Goal: Task Accomplishment & Management: Manage account settings

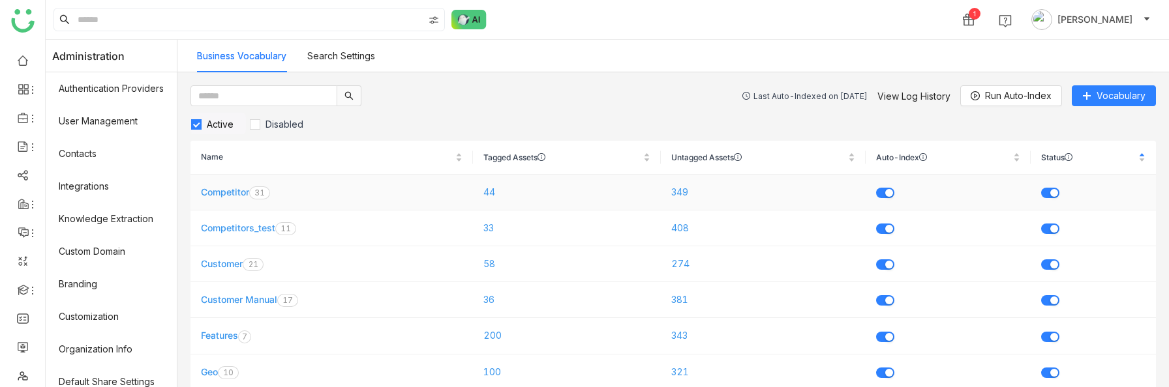
click at [236, 192] on link "Competitor" at bounding box center [225, 192] width 48 height 11
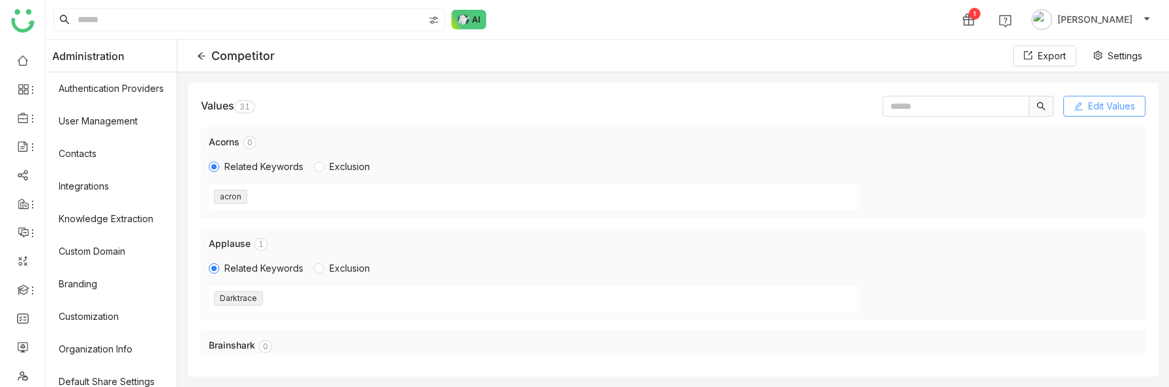
click at [1118, 111] on span "Edit Values" at bounding box center [1111, 106] width 47 height 14
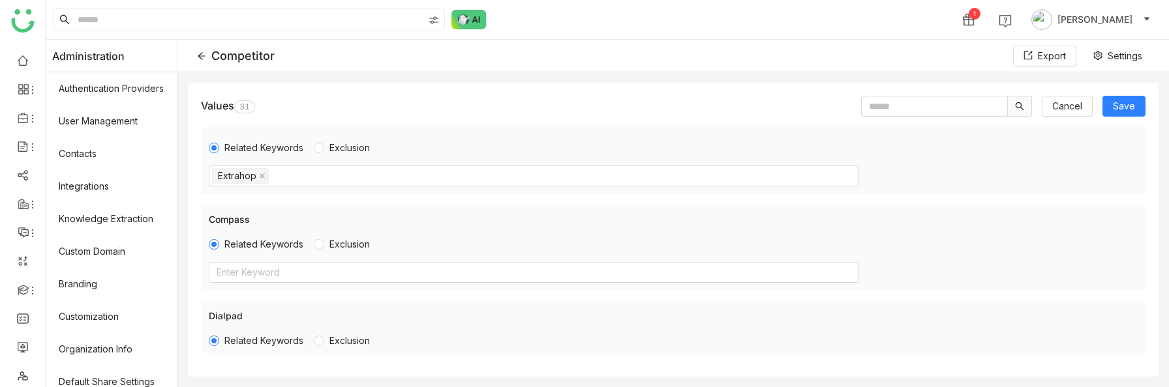
scroll to position [322, 0]
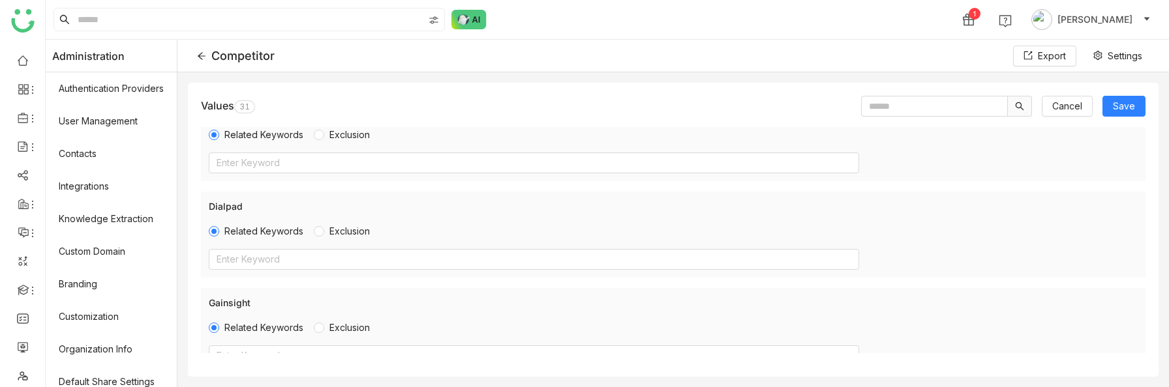
click at [207, 57] on div "Competitor" at bounding box center [236, 56] width 78 height 14
click at [1073, 105] on span "Cancel" at bounding box center [1067, 106] width 30 height 14
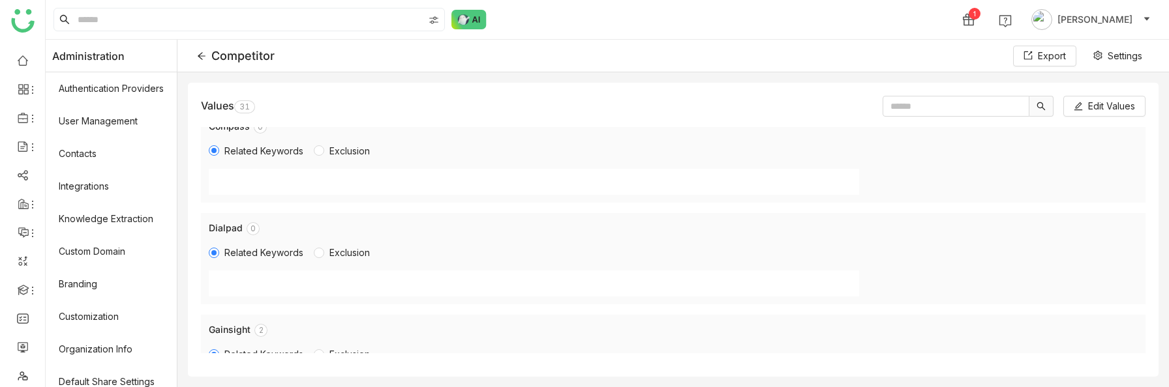
scroll to position [337, 0]
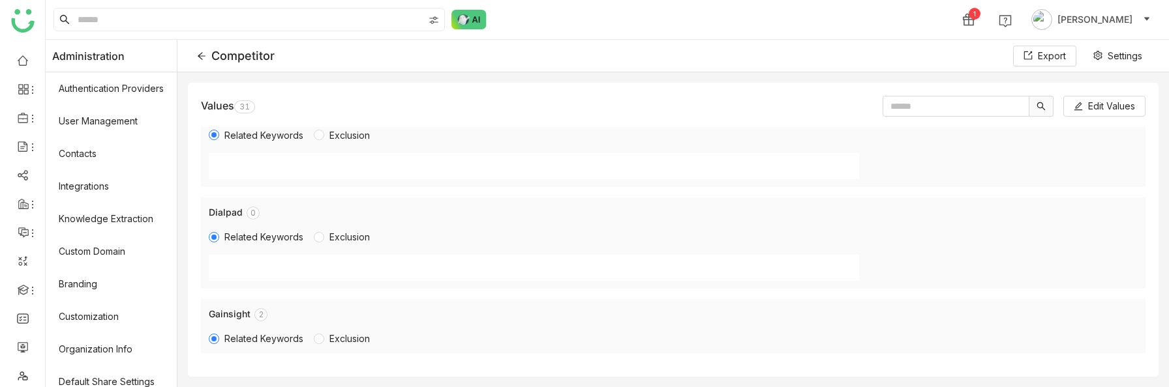
click at [202, 52] on icon at bounding box center [201, 56] width 9 height 9
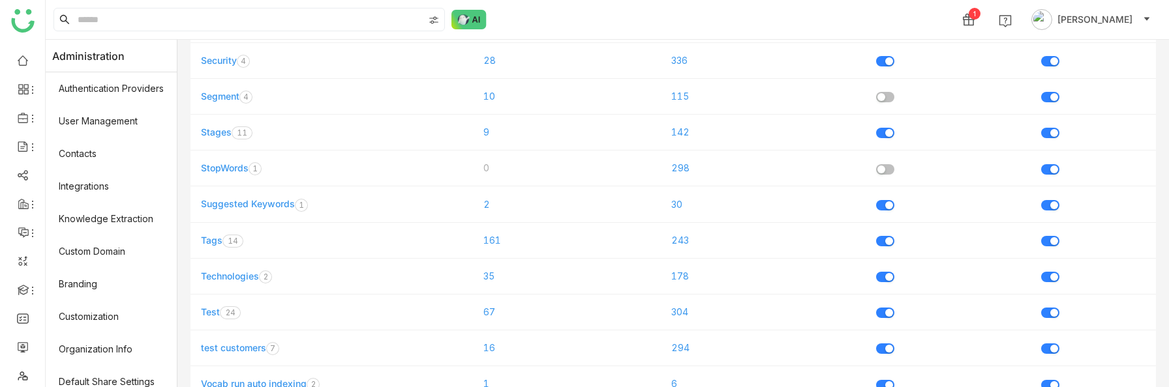
scroll to position [600, 0]
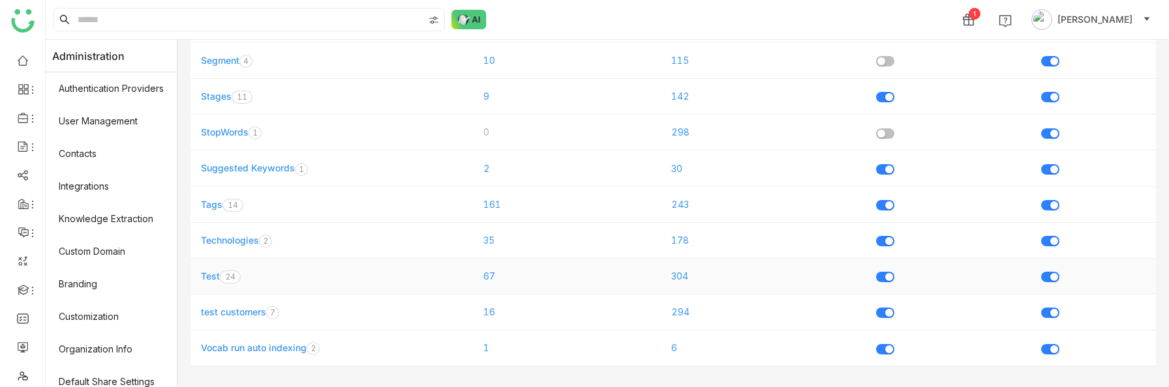
click at [213, 278] on link "Test" at bounding box center [210, 276] width 19 height 11
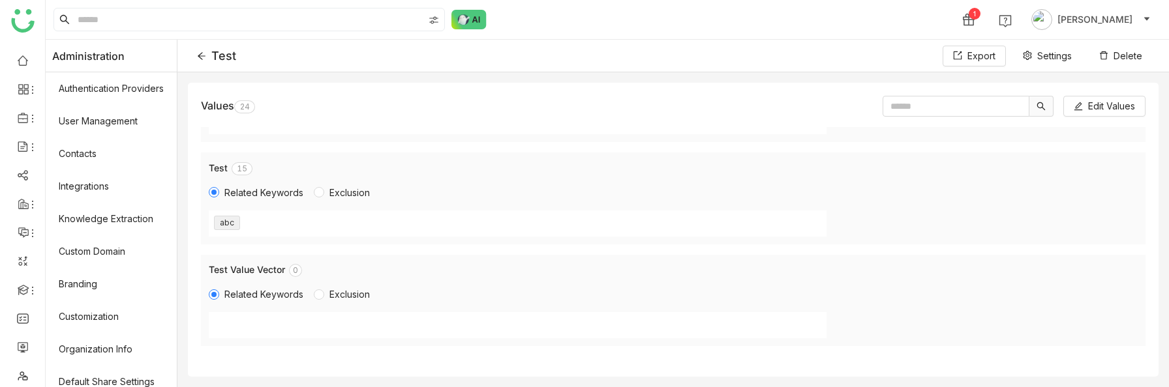
scroll to position [2208, 0]
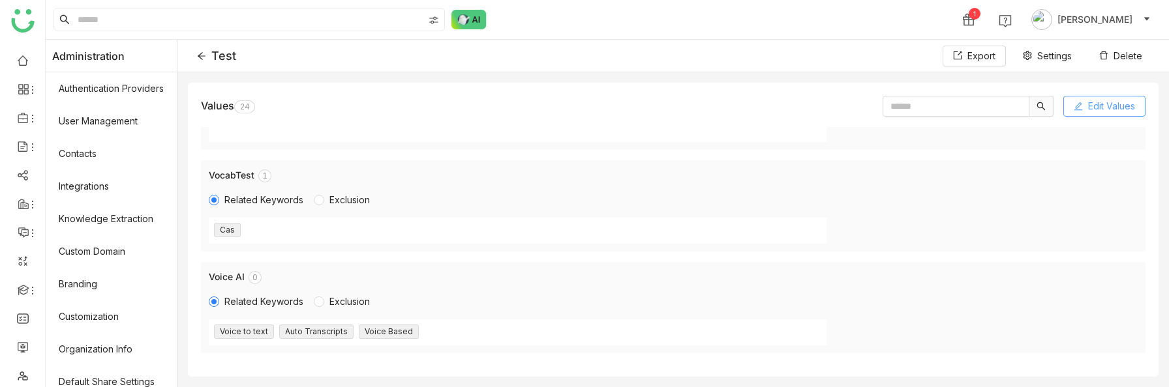
click at [1093, 102] on span "Edit Values" at bounding box center [1111, 106] width 47 height 14
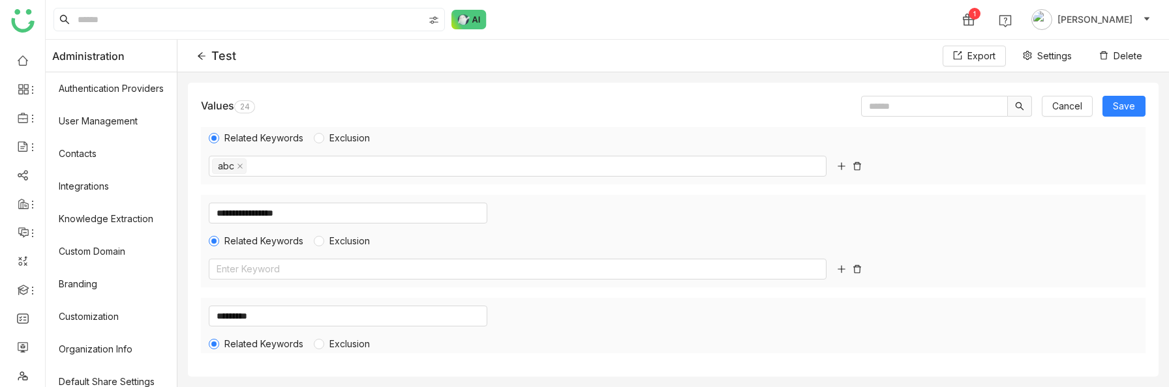
scroll to position [2095, 0]
click at [858, 267] on icon at bounding box center [857, 270] width 8 height 8
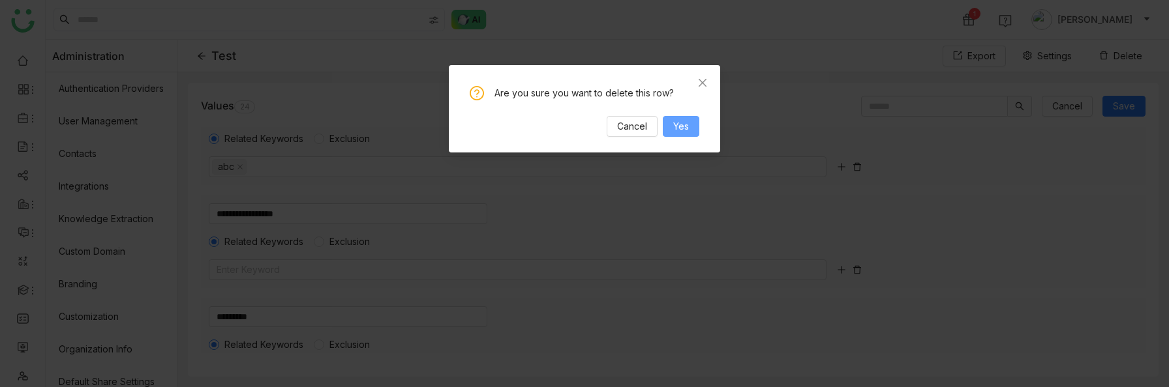
click at [678, 124] on span "Yes" at bounding box center [681, 126] width 16 height 14
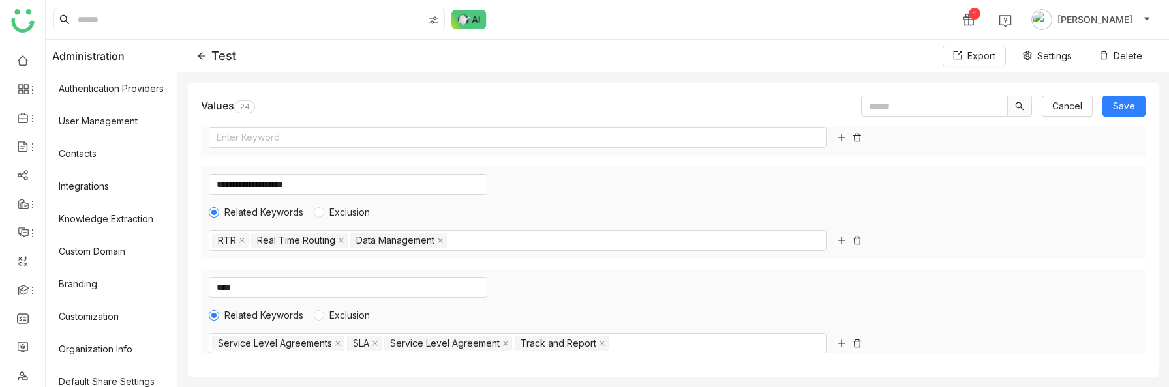
scroll to position [1388, 0]
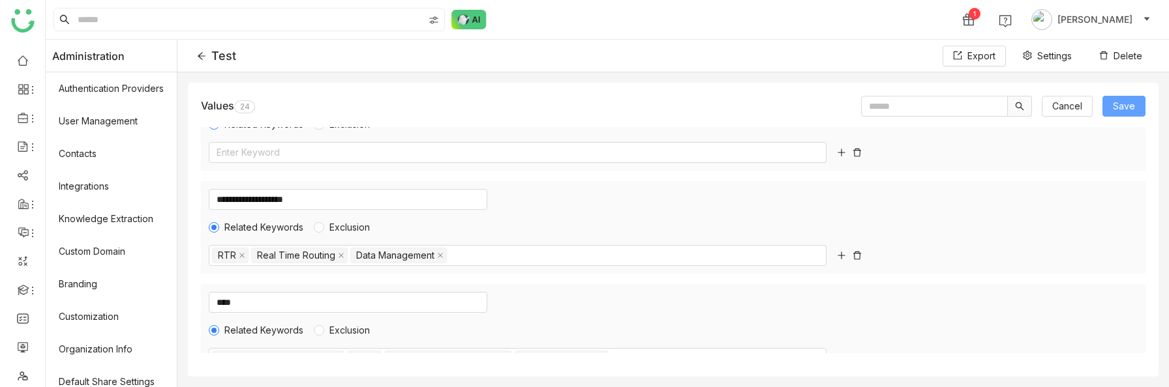
click at [1124, 106] on span "Save" at bounding box center [1124, 106] width 22 height 14
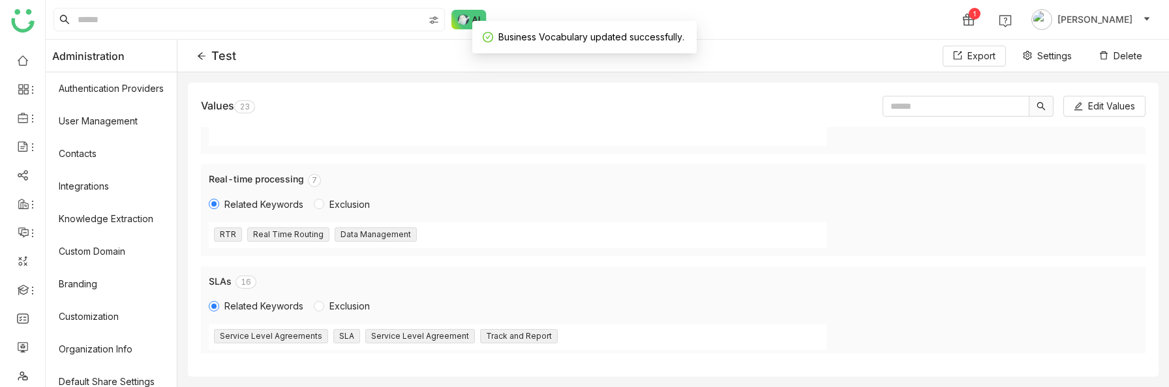
scroll to position [1366, 0]
